Goal: Find specific page/section

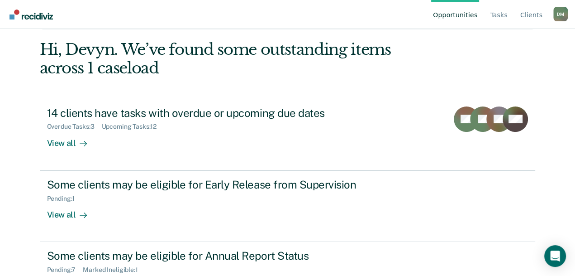
scroll to position [72, 0]
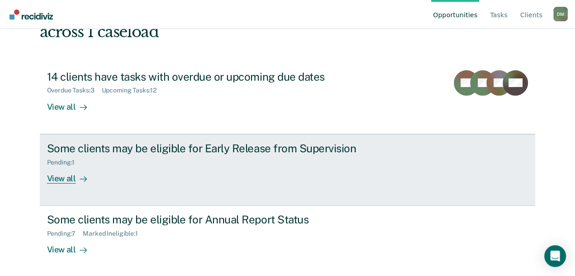
click at [87, 177] on div at bounding box center [81, 178] width 11 height 10
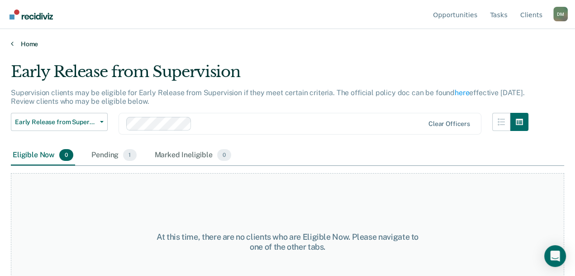
click at [20, 43] on link "Home" at bounding box center [287, 44] width 553 height 8
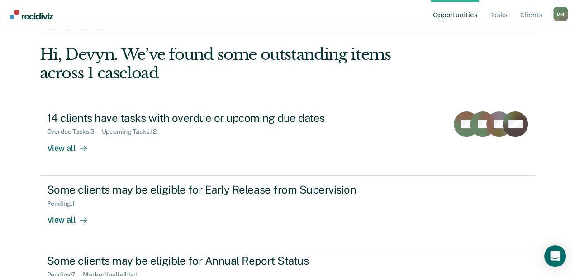
scroll to position [72, 0]
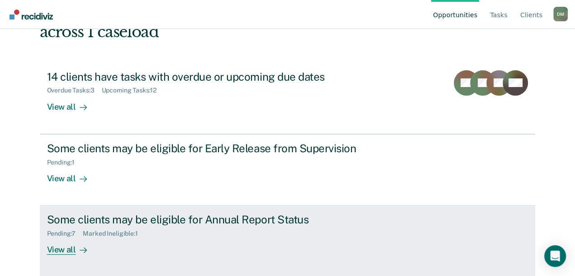
click at [216, 226] on div "Pending : 7 Marked Ineligible : 1" at bounding box center [206, 231] width 318 height 11
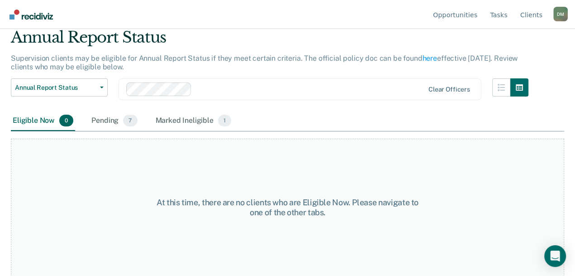
scroll to position [34, 0]
